Goal: Find specific page/section

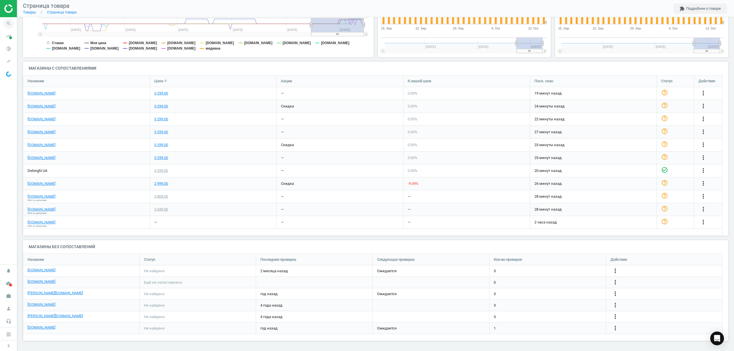
click at [3, 22] on icon "search" at bounding box center [8, 23] width 11 height 11
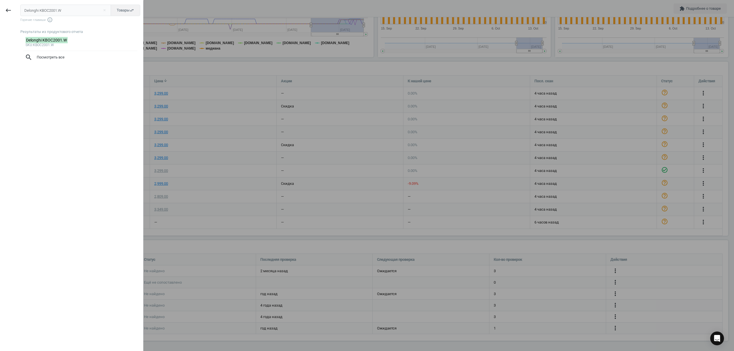
click at [5, 24] on div "keyboard_backspace" at bounding box center [8, 176] width 17 height 351
drag, startPoint x: 72, startPoint y: 13, endPoint x: 9, endPoint y: 5, distance: 63.6
click at [9, 5] on div "keyboard_backspace Delonghi KBOC2001.W close Товары swap_horiz Горячие главиши …" at bounding box center [71, 176] width 143 height 351
type input "4170"
click at [286, 5] on div at bounding box center [367, 175] width 734 height 351
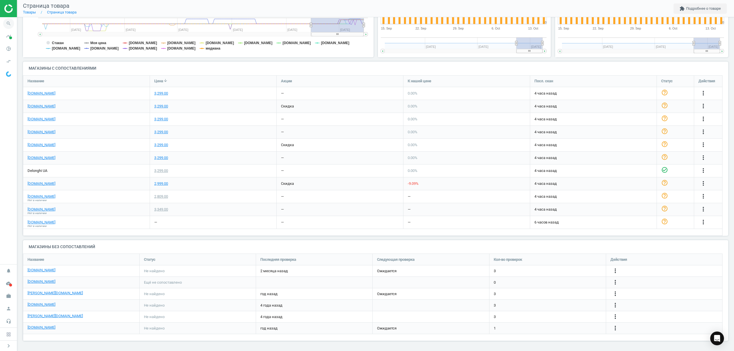
click at [9, 27] on icon "search" at bounding box center [8, 23] width 11 height 11
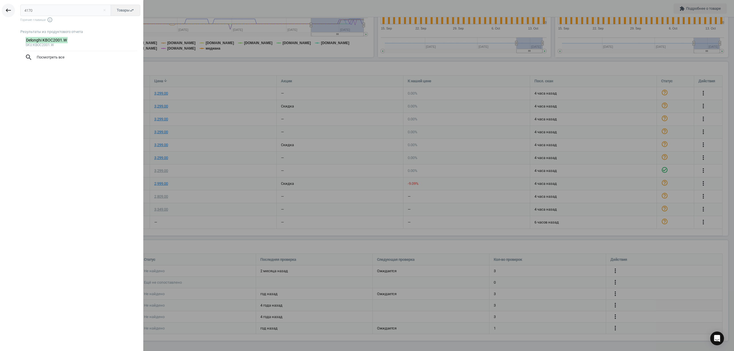
drag, startPoint x: 42, startPoint y: 11, endPoint x: 6, endPoint y: 9, distance: 36.7
click at [7, 9] on div "keyboard_backspace 4170 close Товары swap_horiz Горячие главиши info_outline Ре…" at bounding box center [71, 176] width 143 height 351
type input "4170"
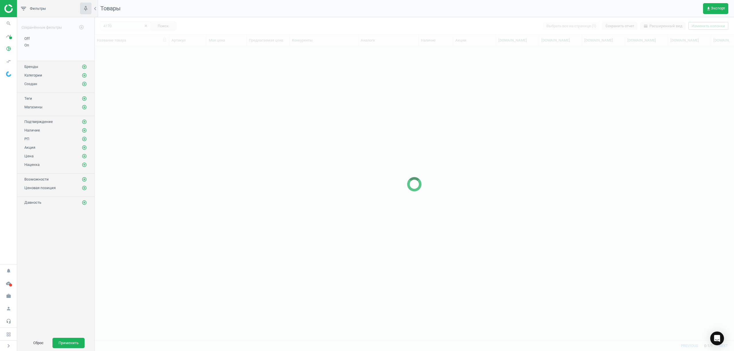
scroll to position [282, 633]
